Goal: Task Accomplishment & Management: Manage account settings

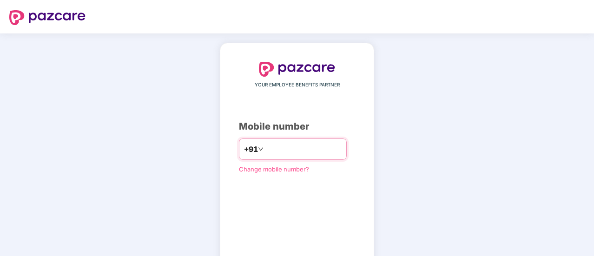
click at [291, 144] on input "number" at bounding box center [304, 149] width 76 height 15
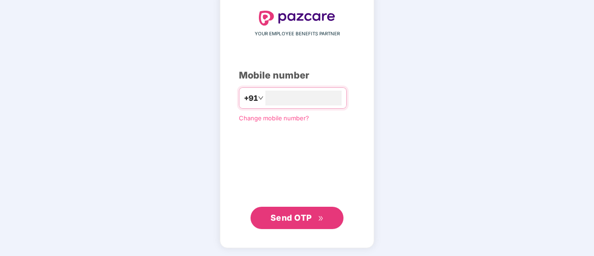
type input "**********"
click at [296, 218] on span "Send OTP" at bounding box center [291, 218] width 41 height 10
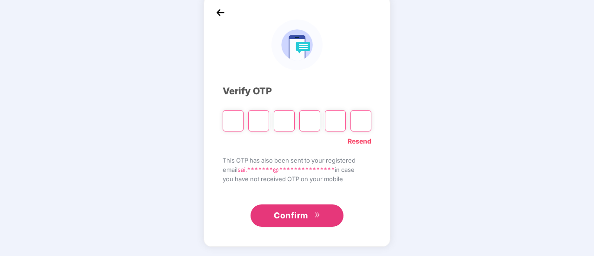
scroll to position [47, 0]
type input "*"
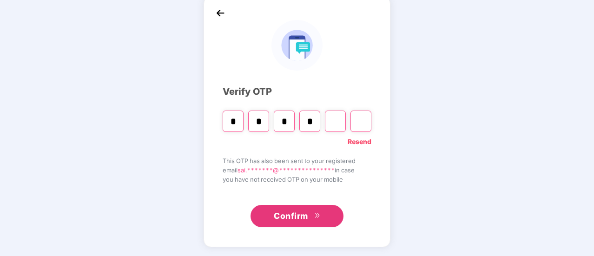
type input "*"
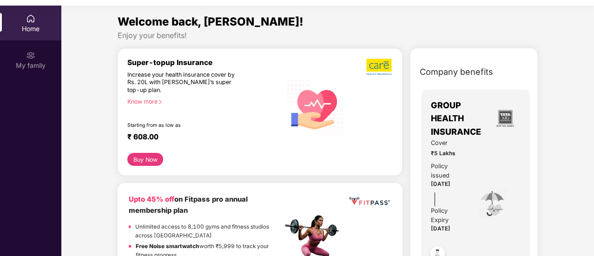
click at [34, 21] on img at bounding box center [30, 18] width 9 height 9
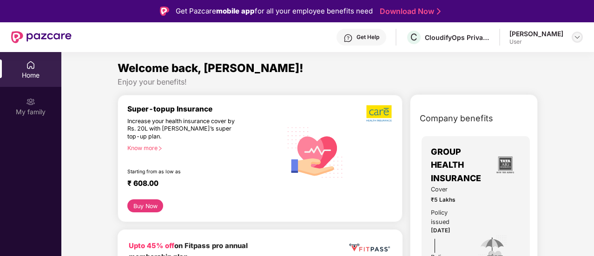
click at [575, 36] on img at bounding box center [577, 36] width 7 height 7
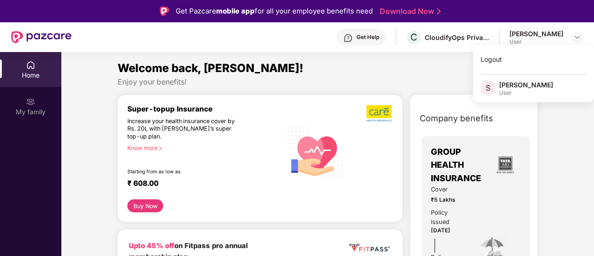
click at [531, 90] on div "User" at bounding box center [526, 92] width 54 height 7
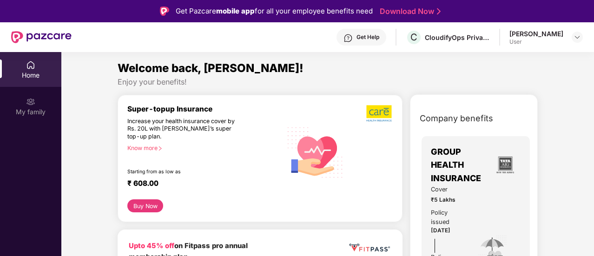
click at [516, 34] on div "[PERSON_NAME]" at bounding box center [537, 33] width 54 height 9
